Goal: Information Seeking & Learning: Learn about a topic

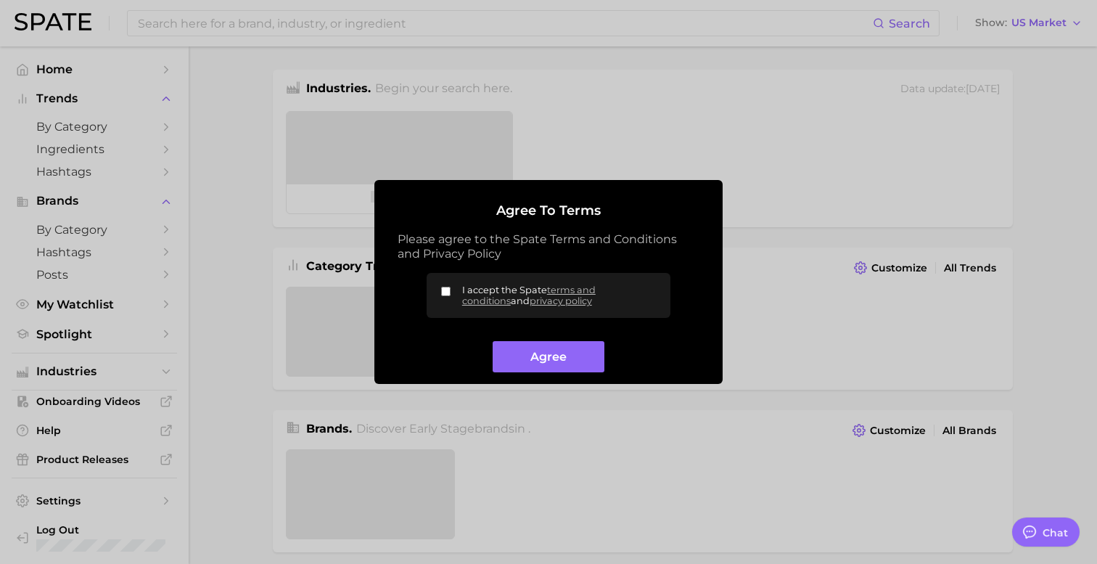
type textarea "x"
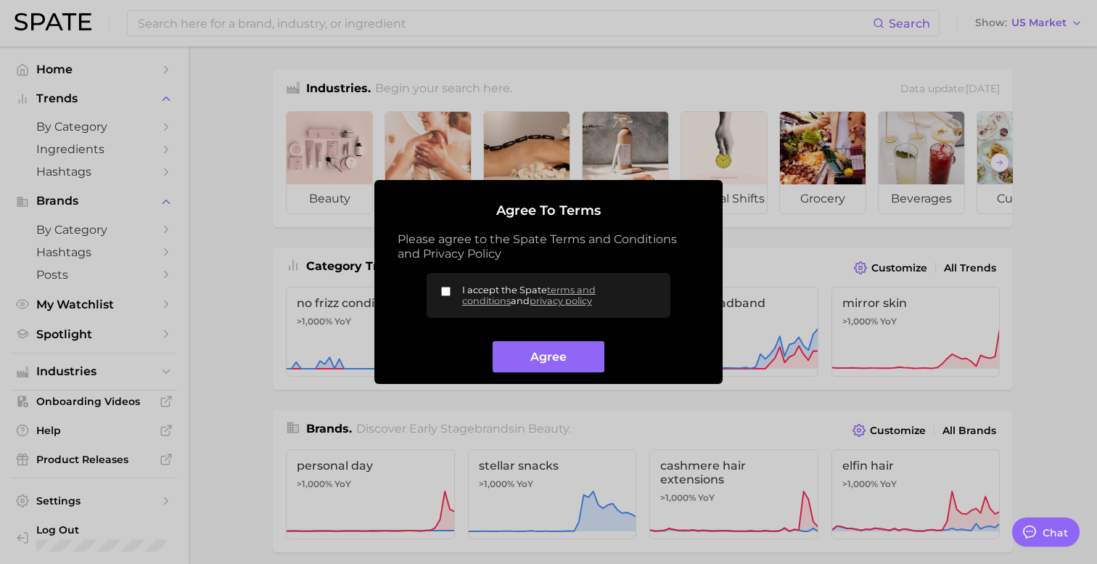
click at [508, 281] on label "I accept the Spate terms and conditions and privacy policy" at bounding box center [548, 295] width 244 height 45
click at [450, 286] on input "I accept the Spate terms and conditions and privacy policy" at bounding box center [445, 290] width 9 height 9
checkbox input "true"
click at [561, 357] on button "Agree" at bounding box center [547, 356] width 111 height 31
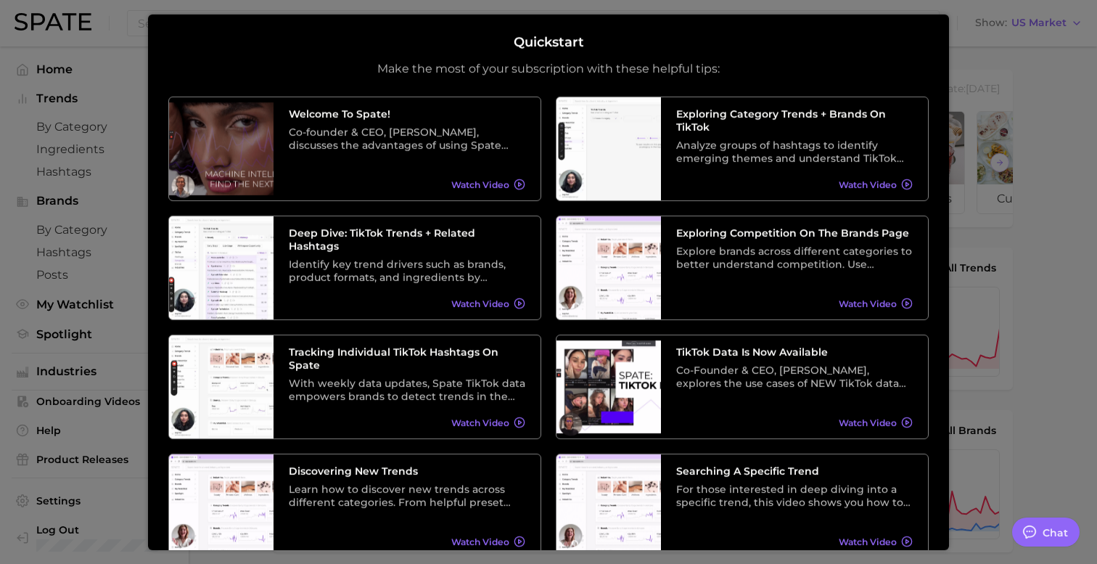
scroll to position [22, 0]
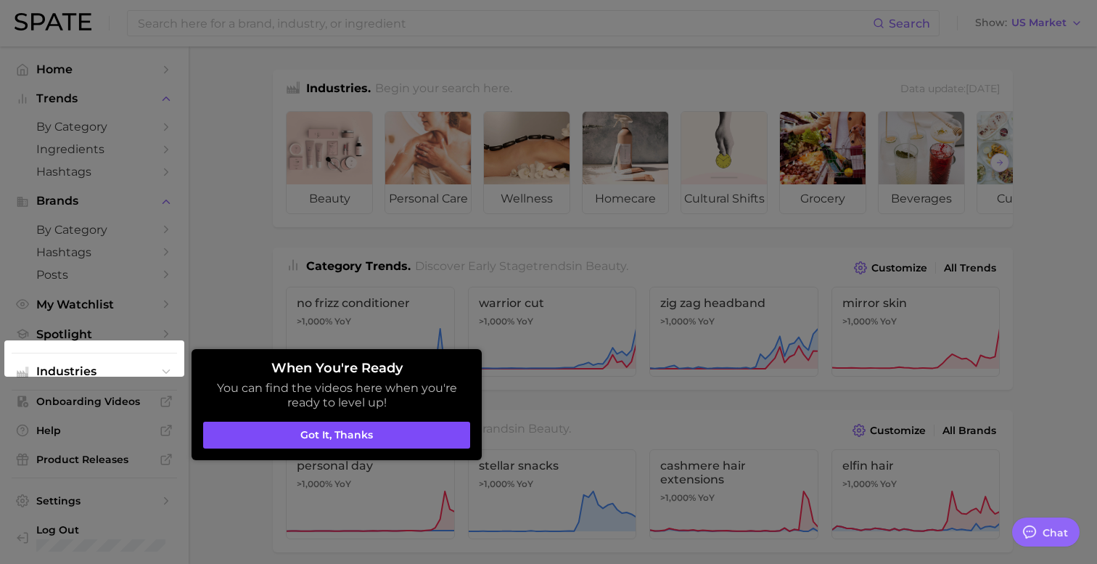
click at [368, 437] on button "Got it, thanks" at bounding box center [336, 435] width 267 height 28
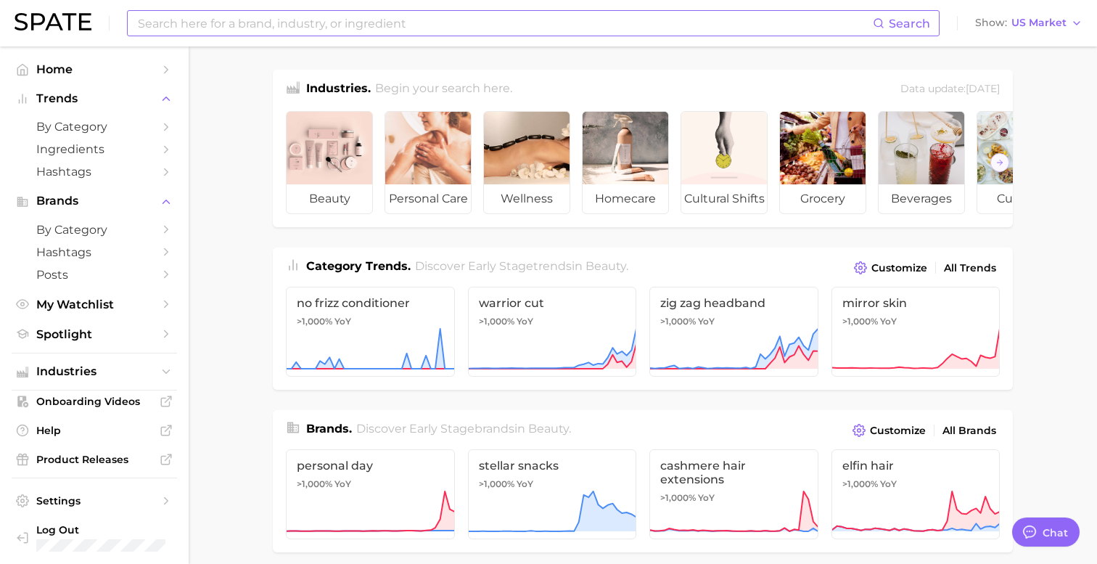
click at [326, 29] on input at bounding box center [504, 23] width 736 height 25
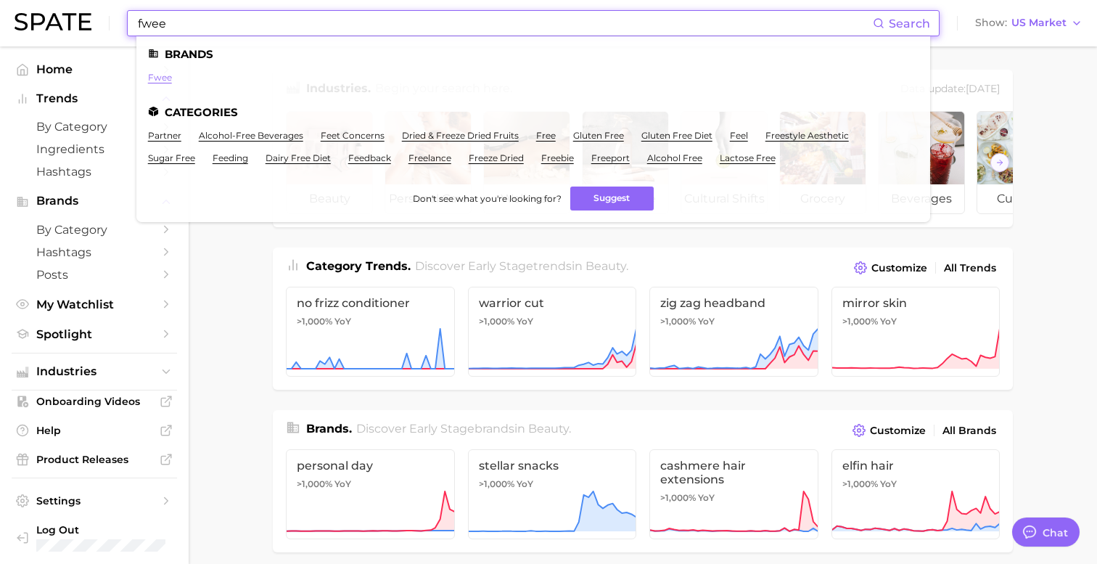
type input "fwee"
click at [159, 73] on link "fwee" at bounding box center [160, 77] width 24 height 11
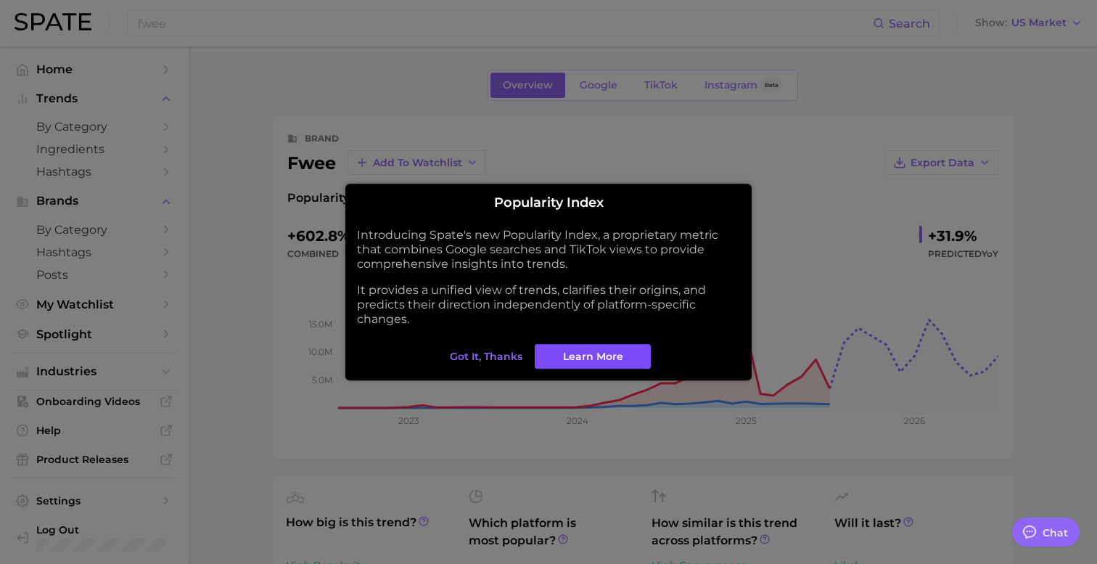
type textarea "x"
click at [495, 361] on span "Got it, thanks" at bounding box center [486, 356] width 73 height 12
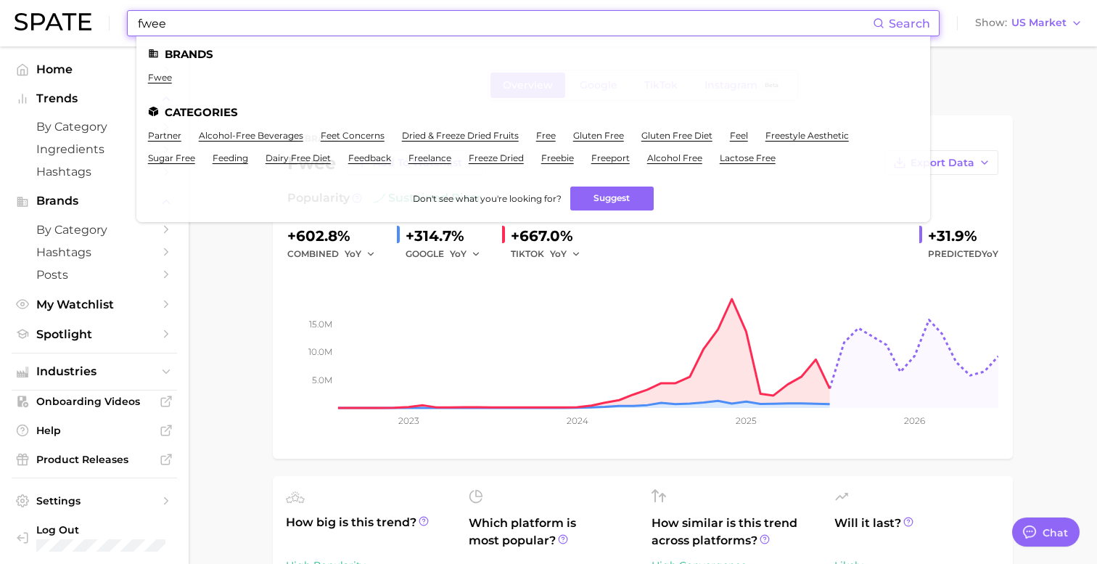
click at [198, 27] on input "fwee" at bounding box center [504, 23] width 736 height 25
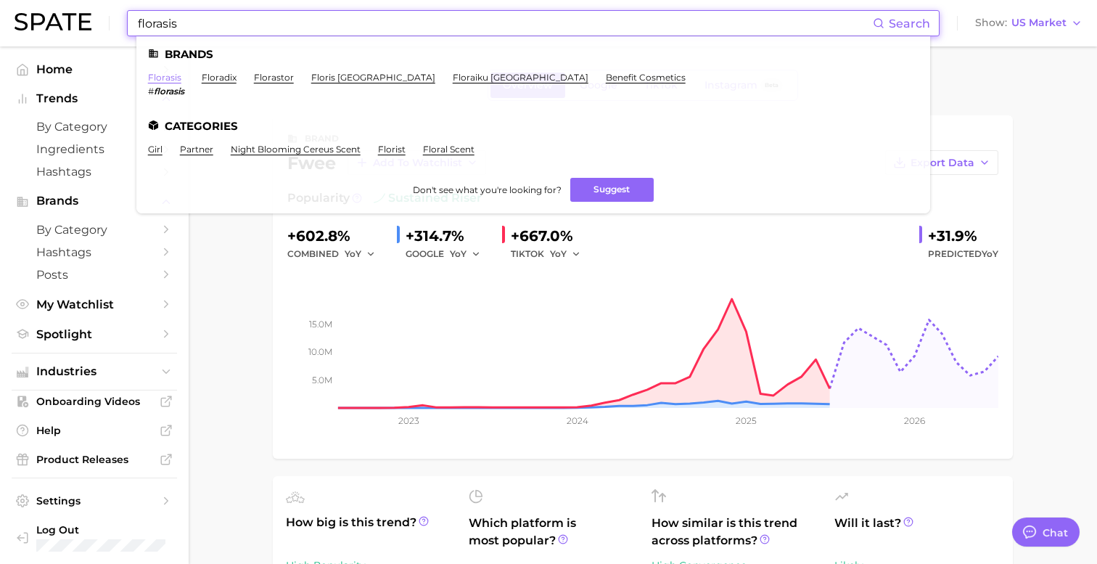
type input "florasis"
click at [159, 80] on link "florasis" at bounding box center [164, 77] width 33 height 11
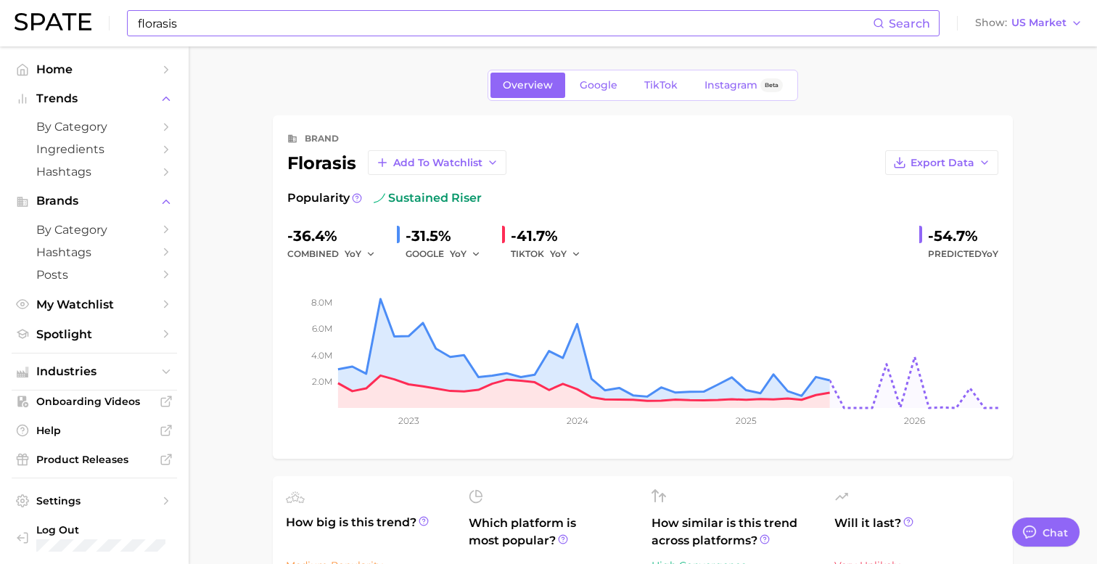
click at [194, 25] on input "florasis" at bounding box center [504, 23] width 736 height 25
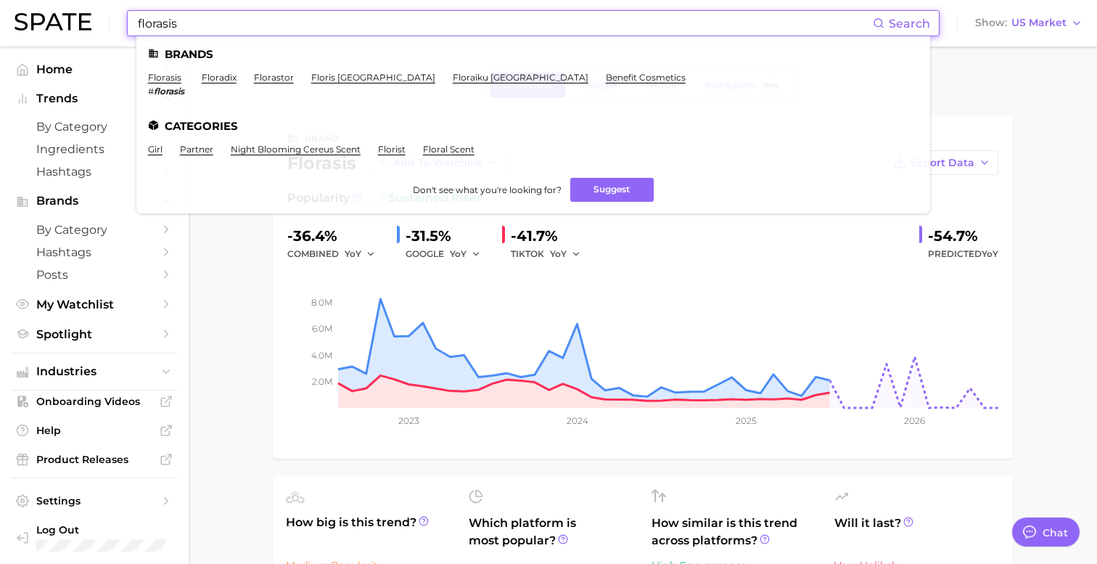
click at [194, 25] on input "florasis" at bounding box center [504, 23] width 736 height 25
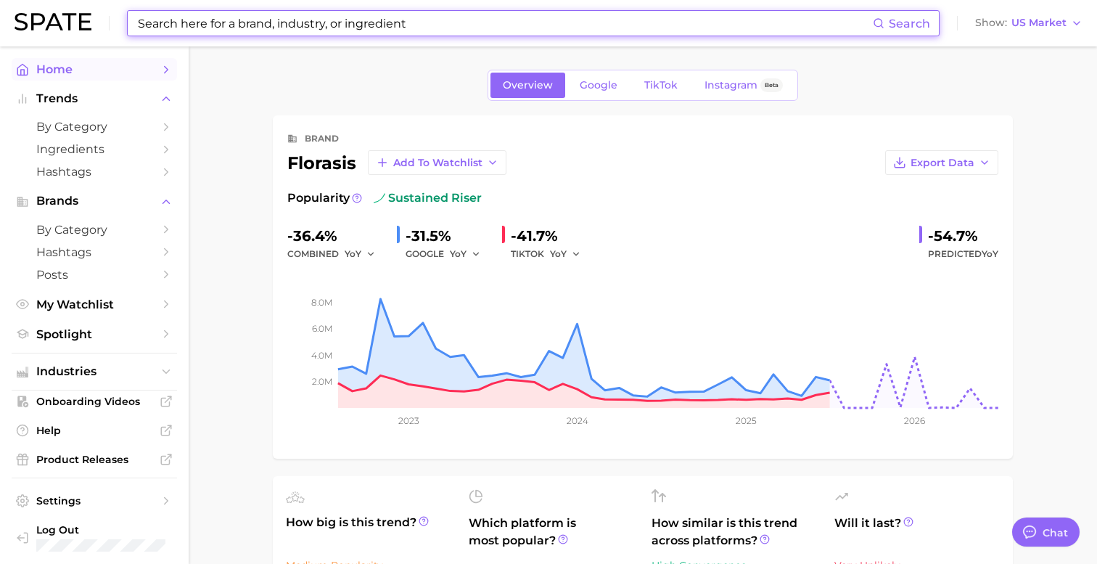
click at [43, 67] on span "Home" at bounding box center [94, 69] width 116 height 14
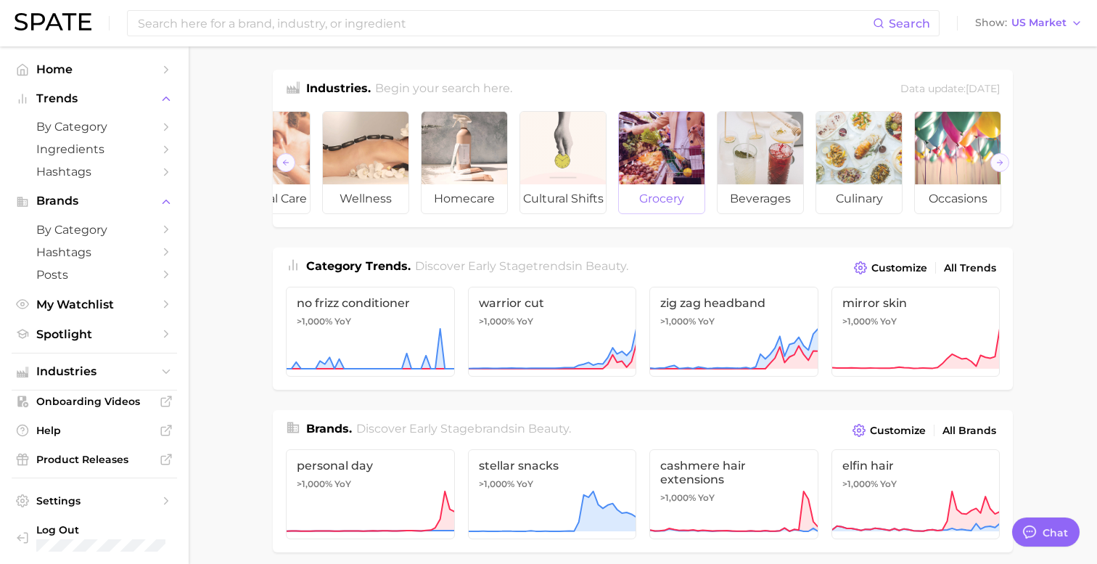
scroll to position [0, 162]
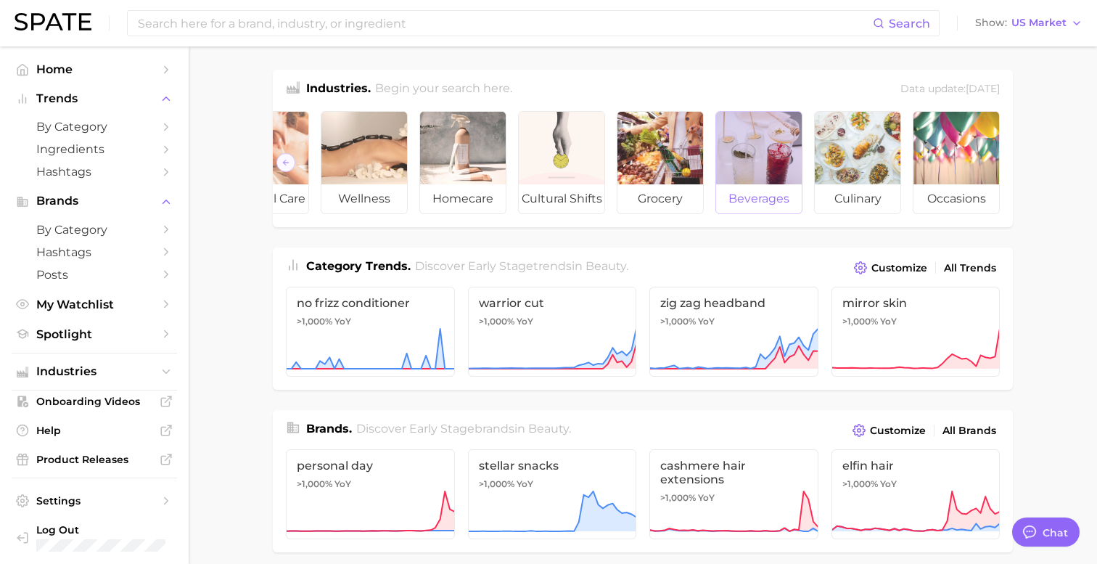
click at [758, 162] on div at bounding box center [759, 148] width 86 height 73
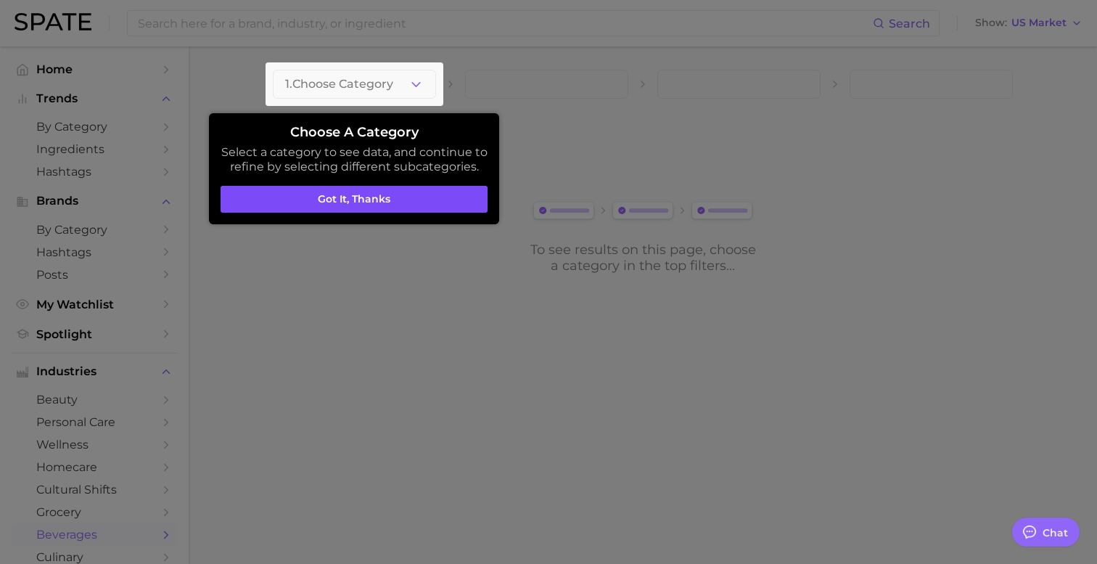
click at [378, 205] on button "Got it, thanks" at bounding box center [353, 200] width 267 height 28
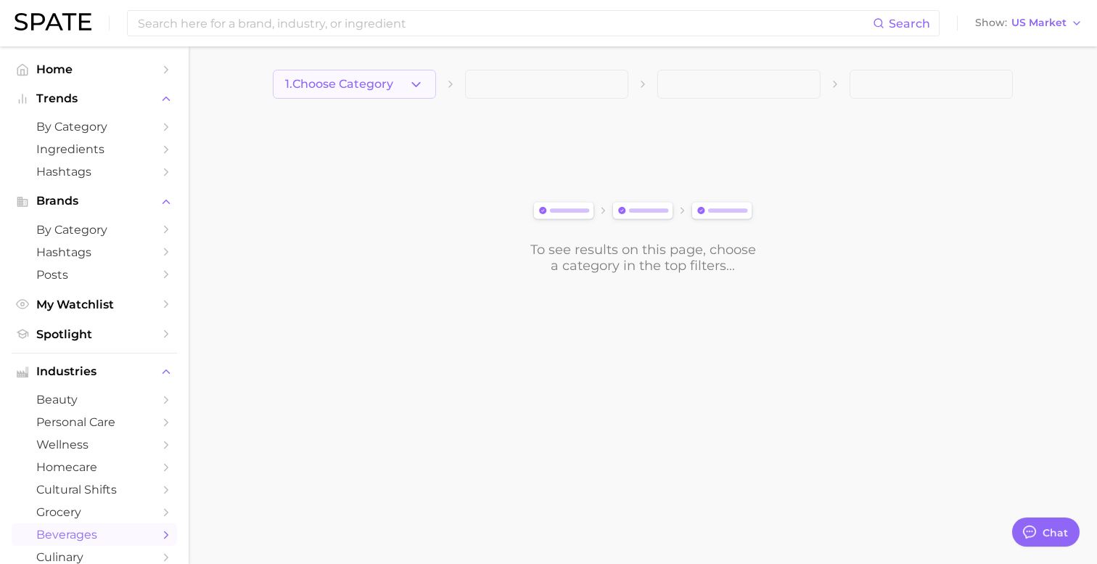
click at [387, 83] on span "1. Choose Category" at bounding box center [339, 84] width 108 height 13
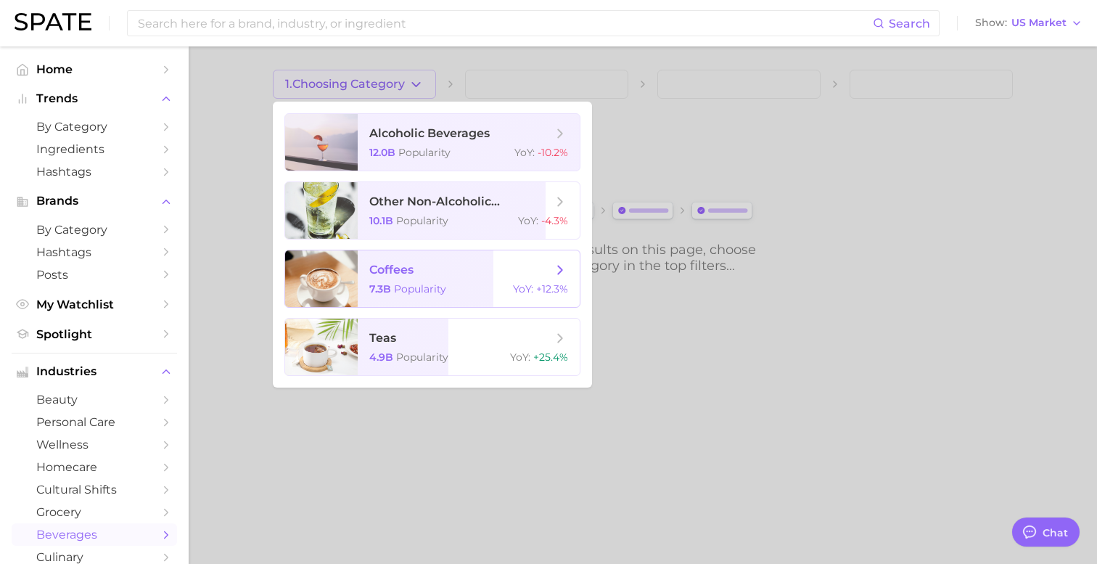
click at [383, 283] on span "7.3b" at bounding box center [380, 288] width 22 height 13
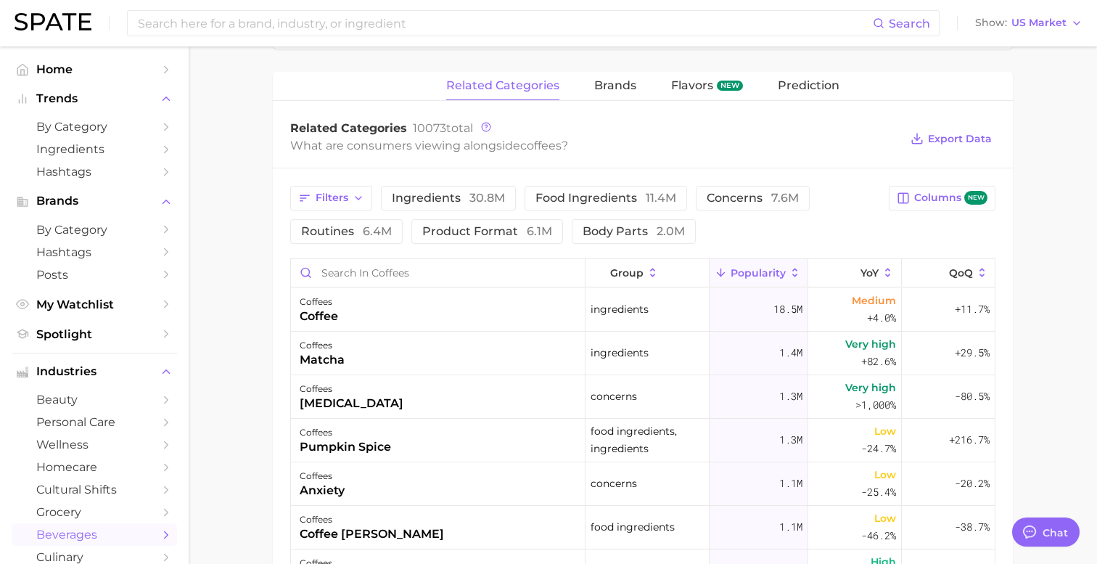
scroll to position [439, 0]
click at [337, 359] on div "matcha" at bounding box center [322, 358] width 45 height 17
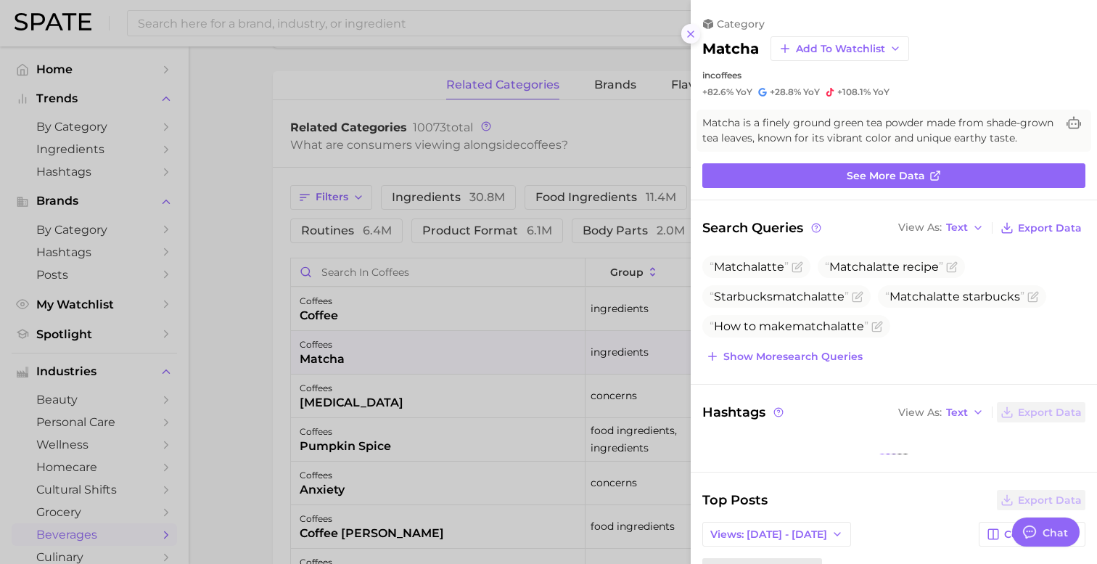
click at [693, 30] on icon at bounding box center [691, 34] width 12 height 12
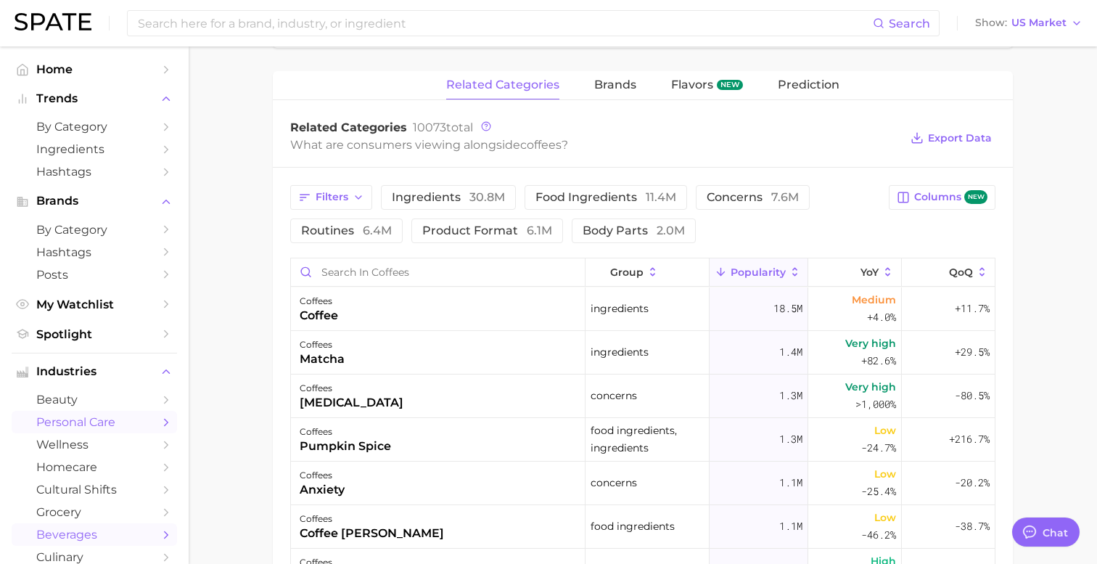
click at [130, 419] on span "personal care" at bounding box center [94, 422] width 116 height 14
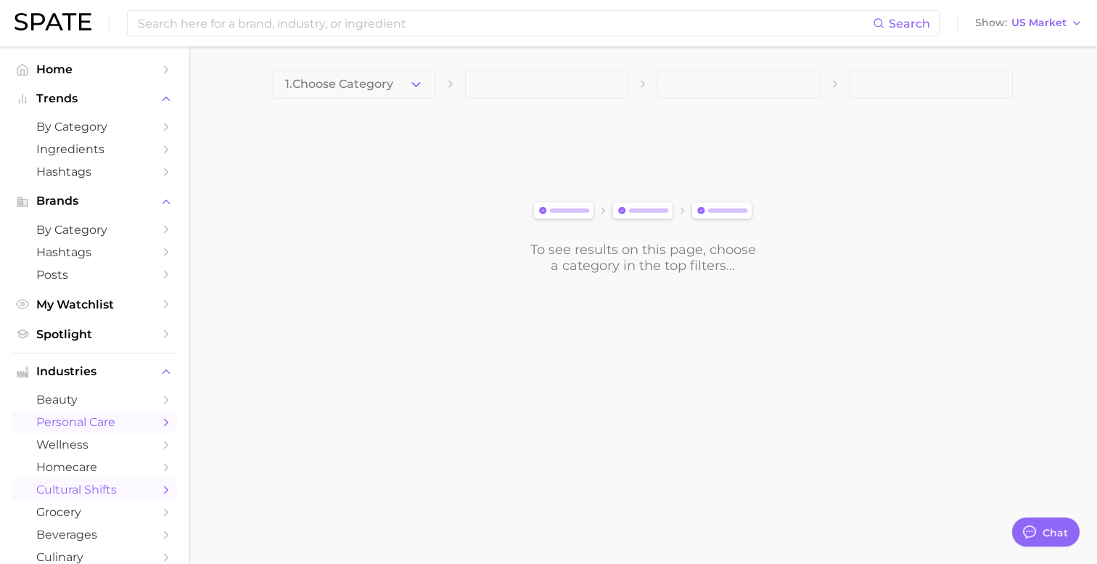
click at [102, 494] on span "cultural shifts" at bounding box center [94, 489] width 116 height 14
click at [337, 82] on span "1. Choose Category" at bounding box center [339, 84] width 108 height 13
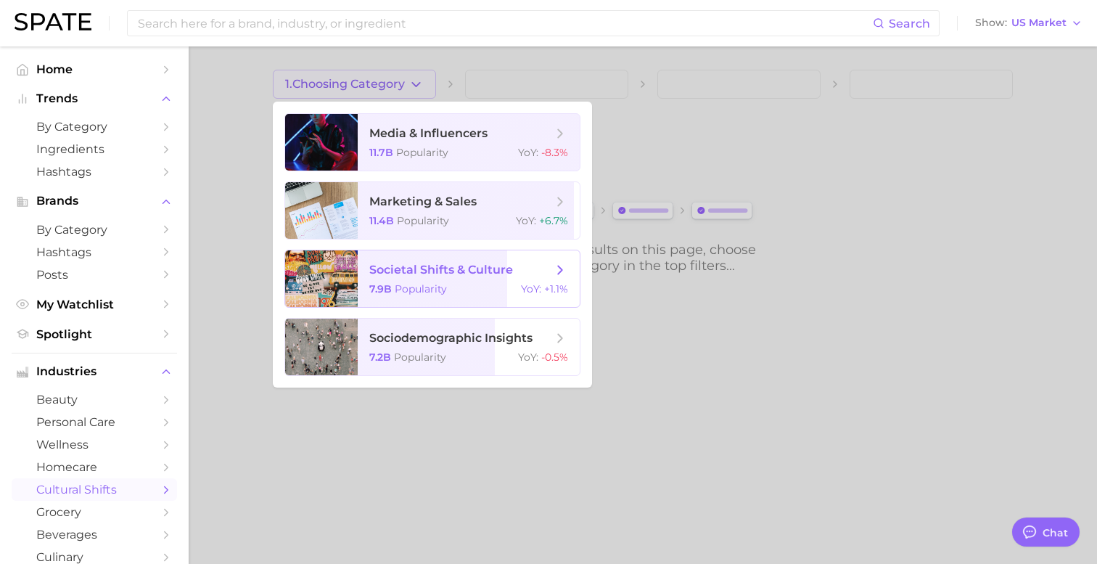
click at [331, 279] on div at bounding box center [321, 278] width 73 height 57
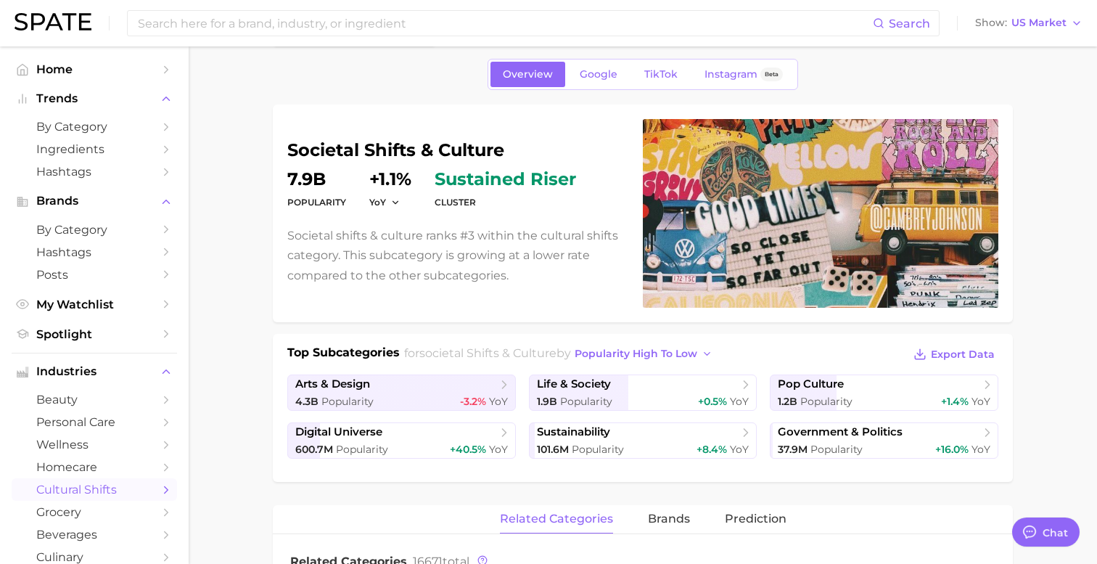
scroll to position [118, 0]
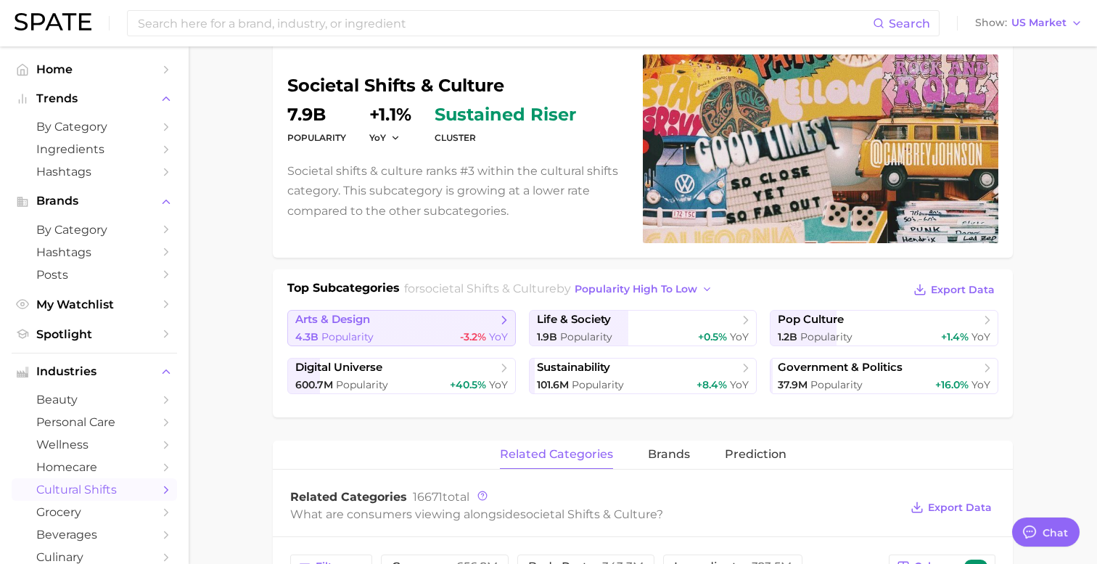
click at [362, 331] on span "Popularity" at bounding box center [347, 336] width 52 height 13
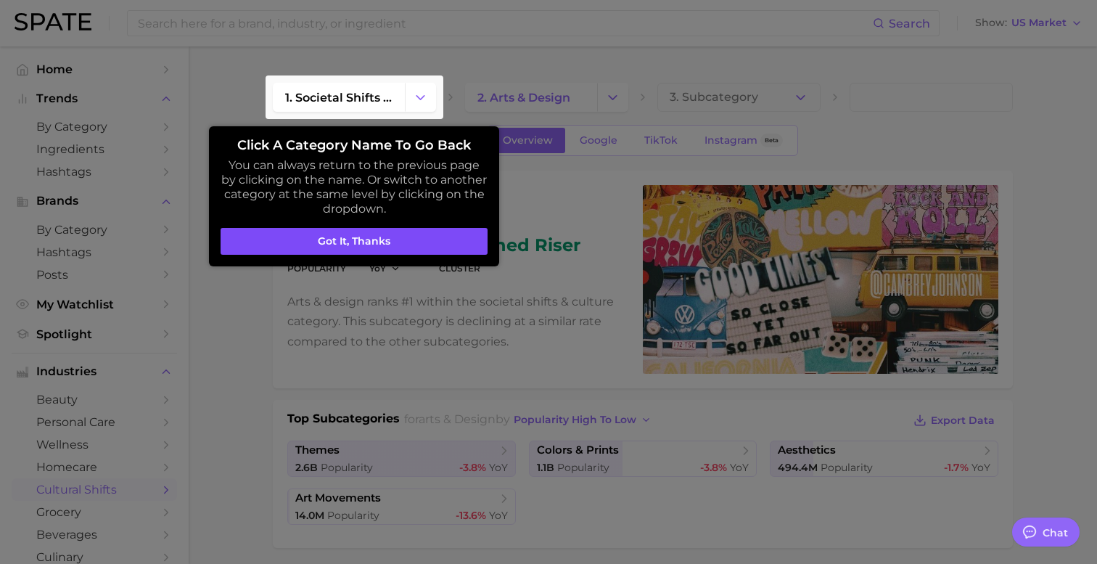
click at [392, 242] on button "Got it, thanks" at bounding box center [353, 242] width 267 height 28
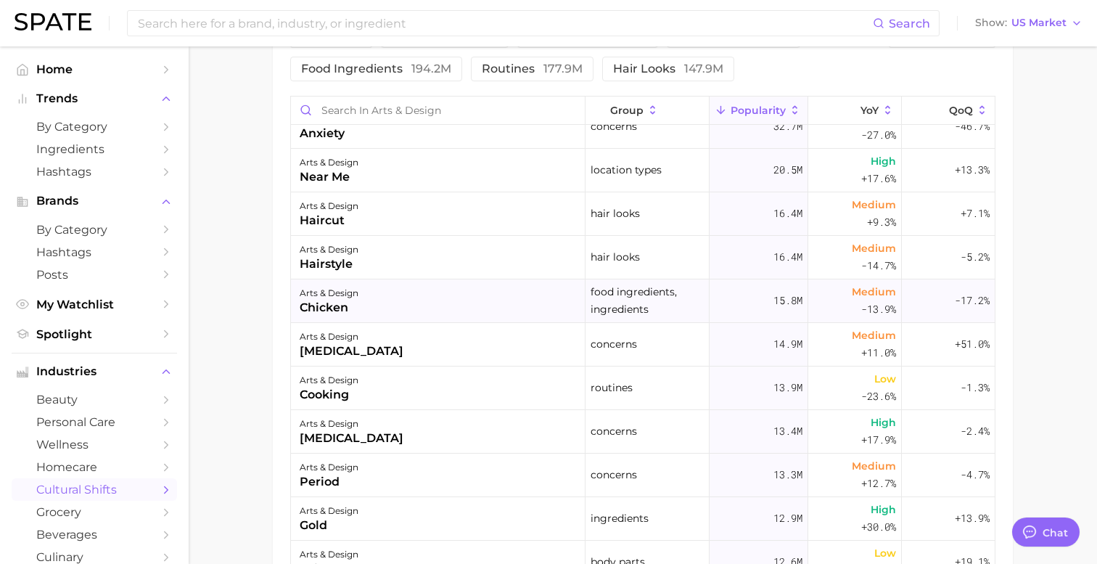
scroll to position [176, 0]
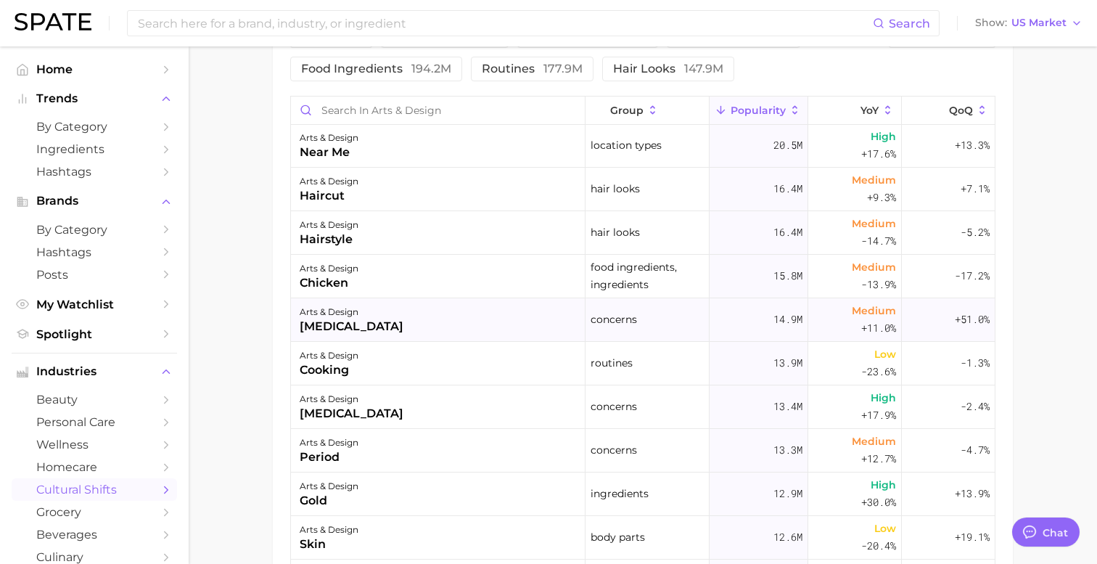
click at [382, 333] on div "thalassophobia" at bounding box center [352, 326] width 104 height 17
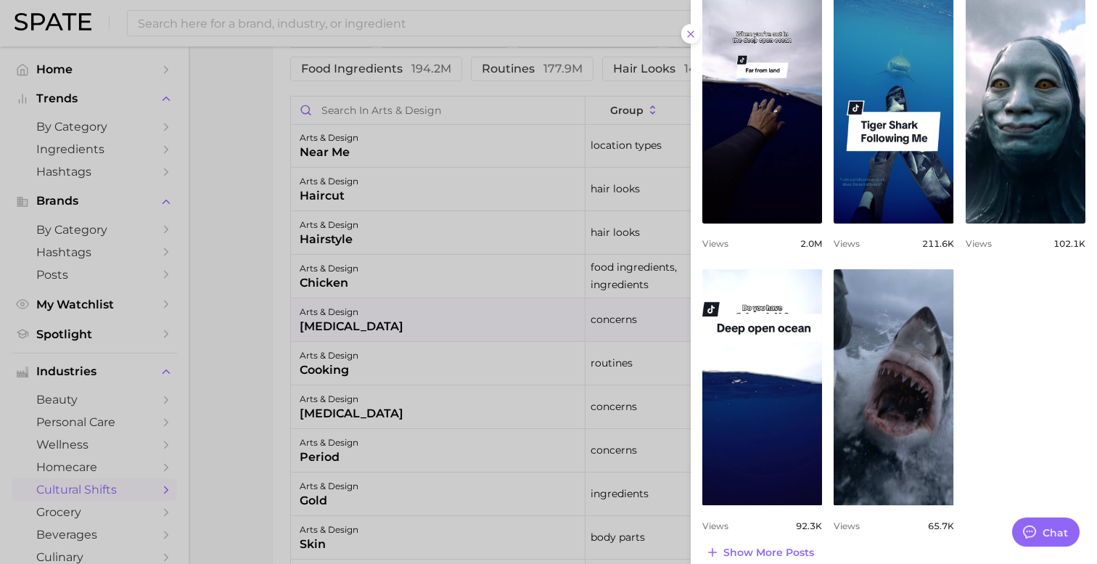
scroll to position [0, 0]
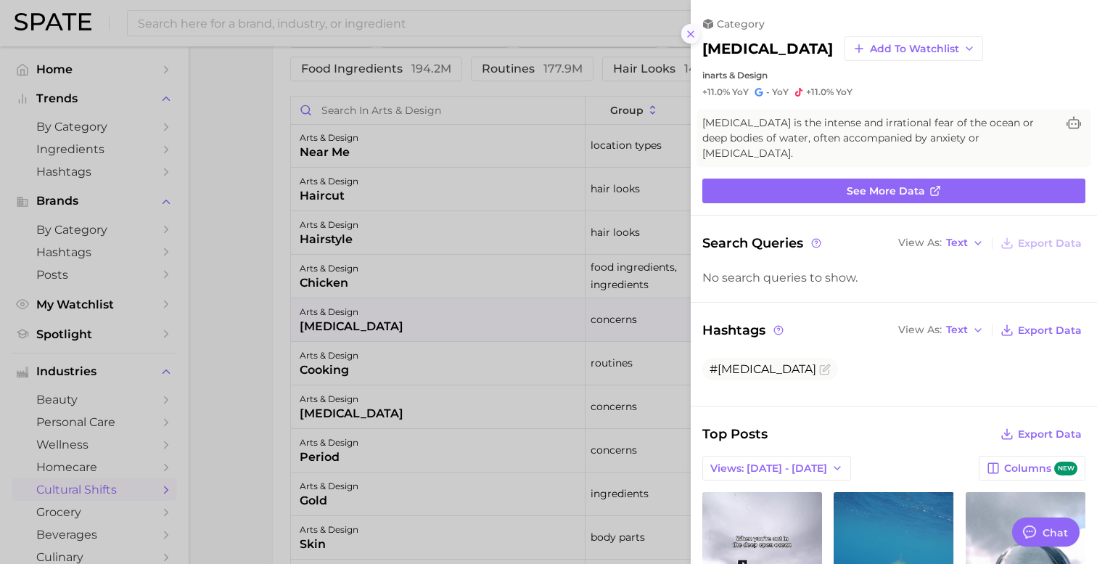
click at [688, 39] on button at bounding box center [691, 34] width 20 height 20
